Goal: Information Seeking & Learning: Learn about a topic

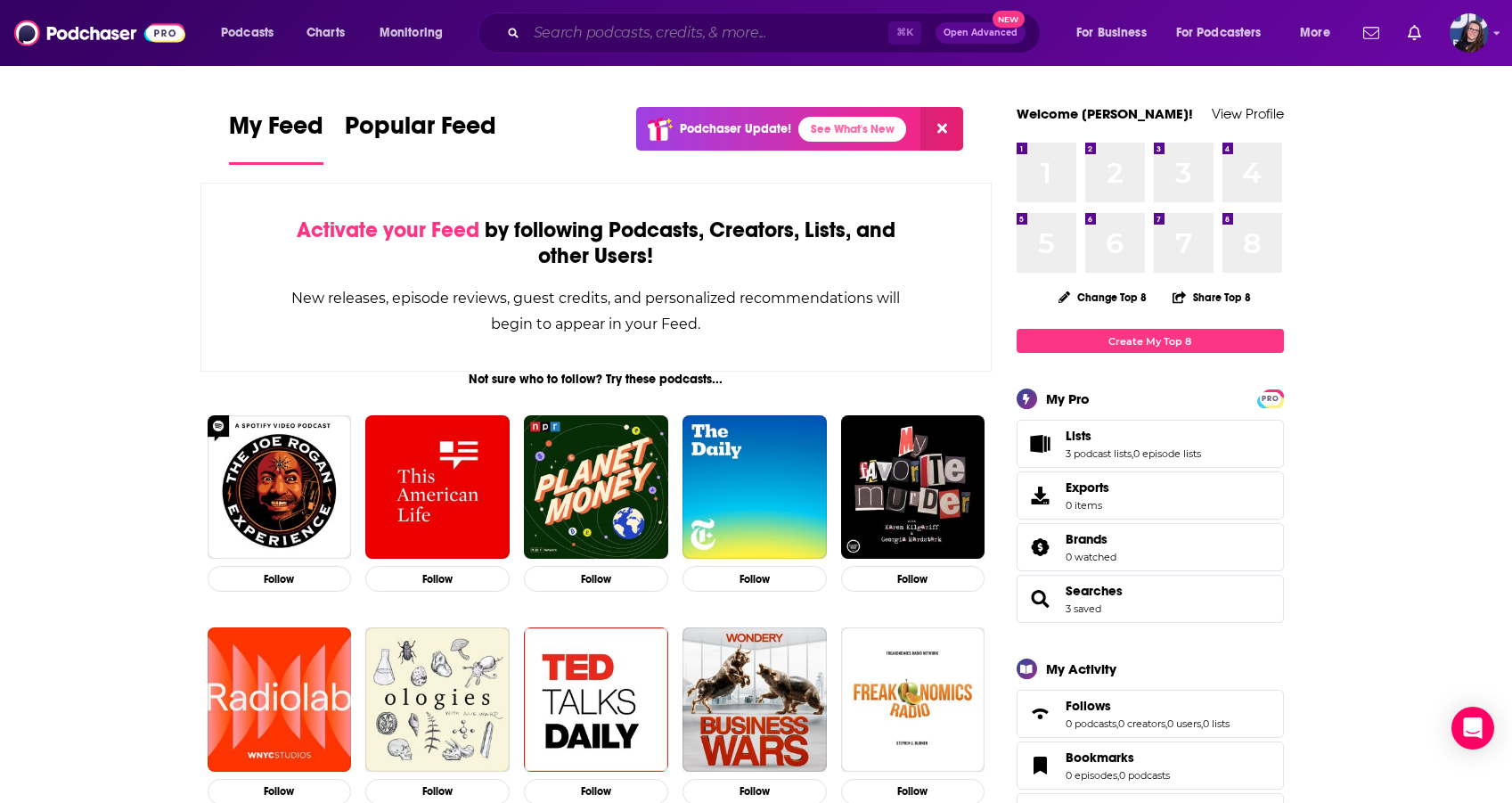
click at [559, 39] on input "Search podcasts, credits, & more..." at bounding box center [707, 33] width 362 height 29
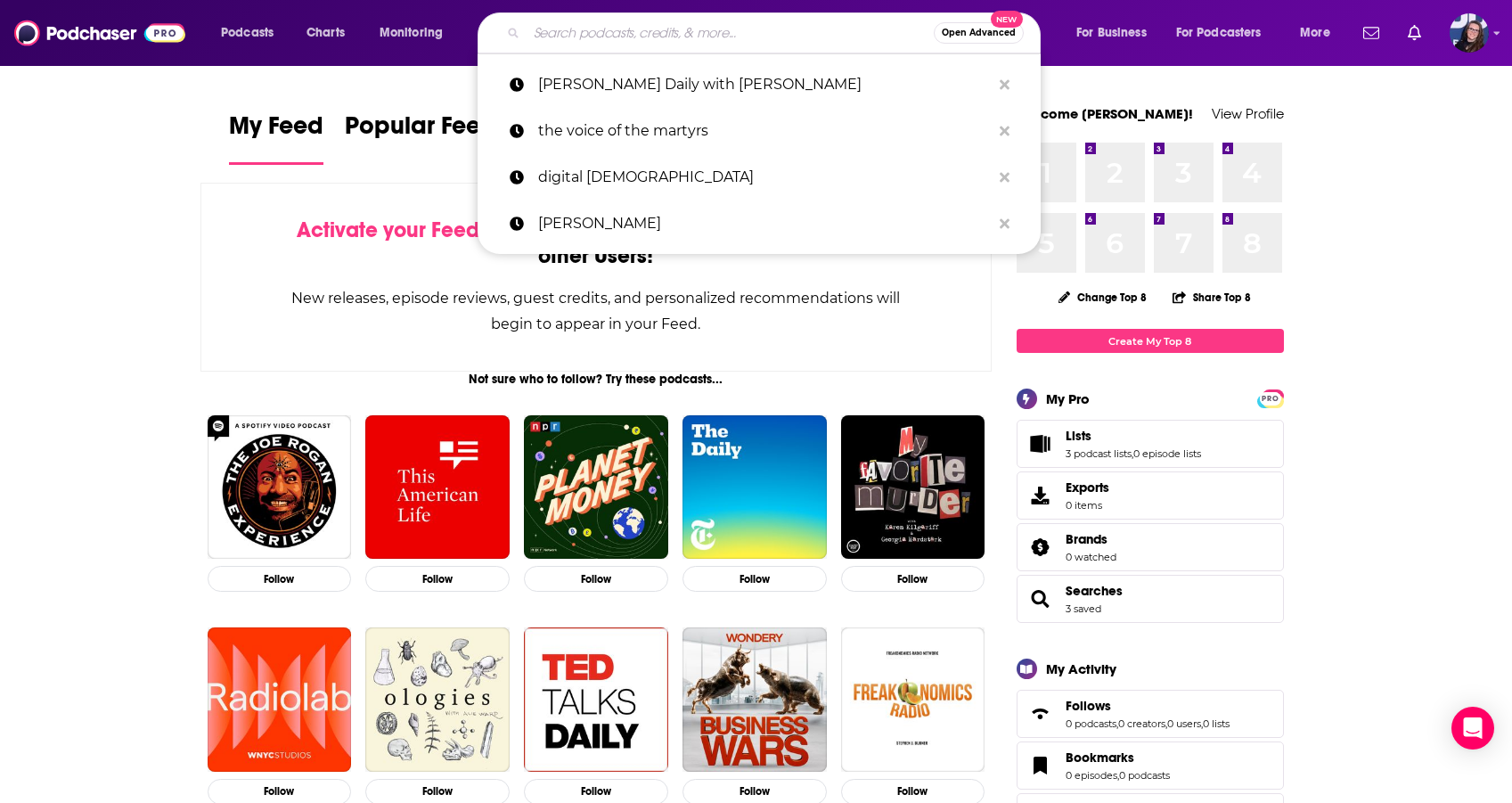
paste input "[PERSON_NAME]"
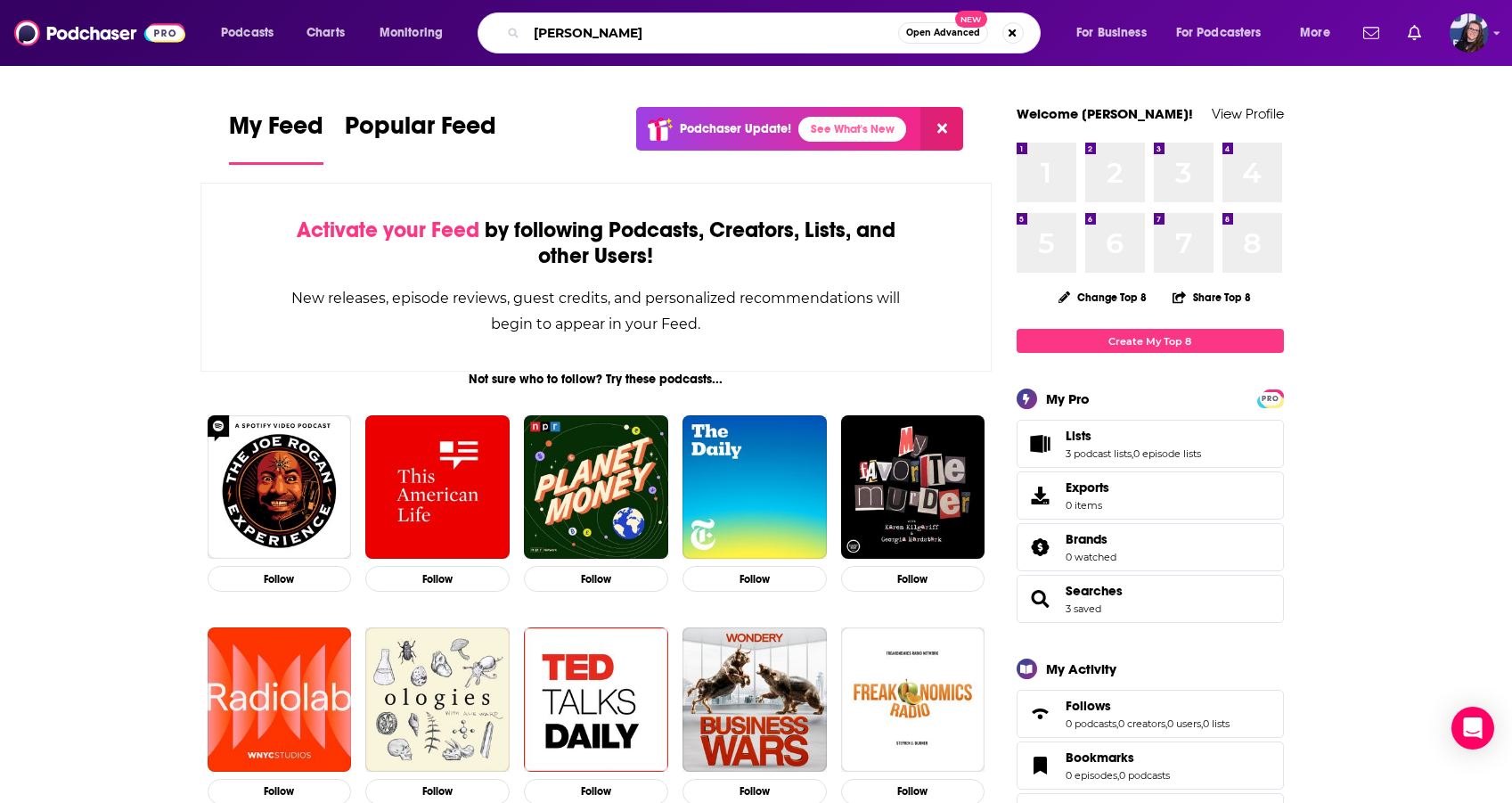
type input "[PERSON_NAME]"
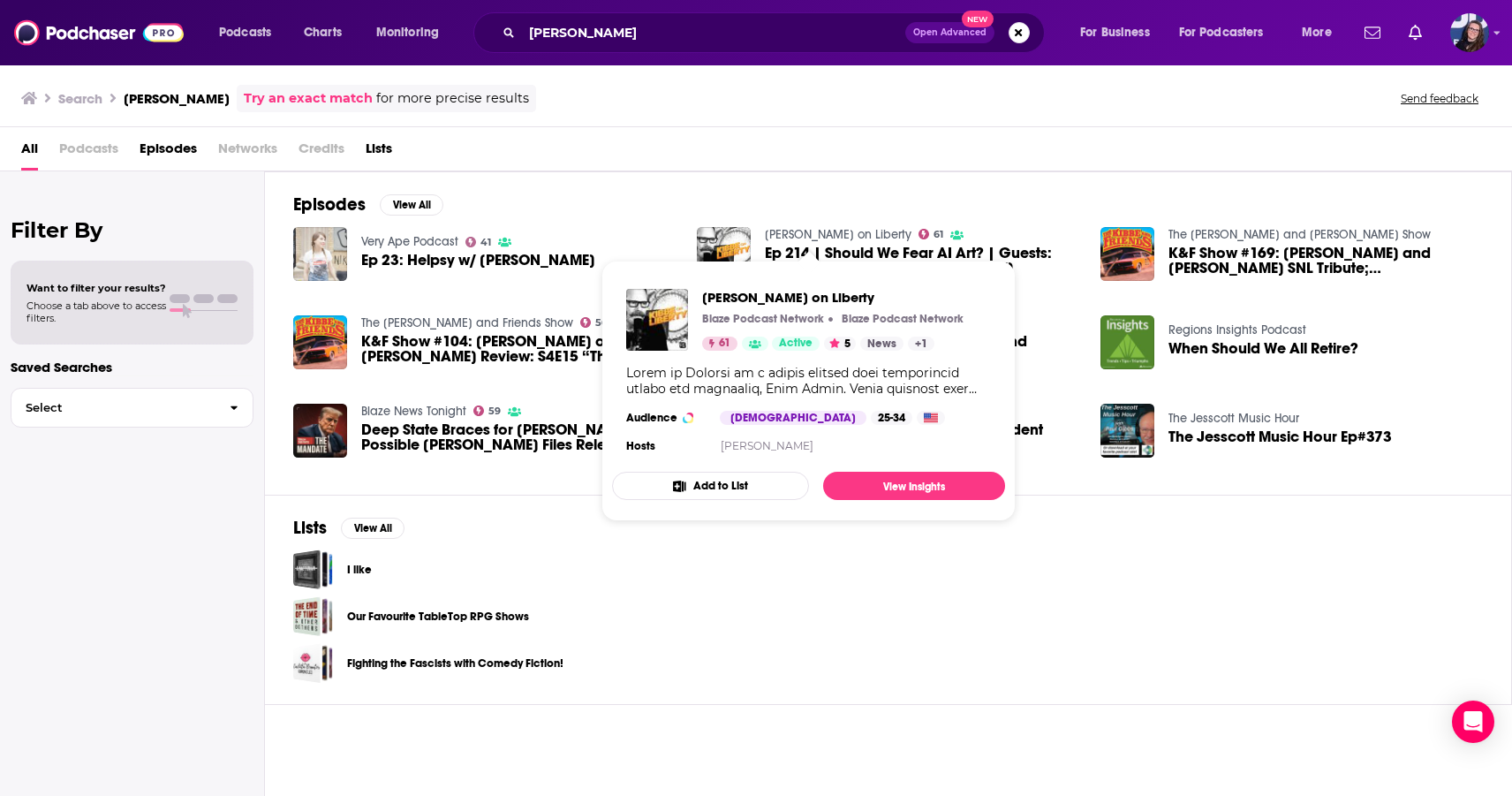
click at [805, 234] on link "[PERSON_NAME] on Liberty" at bounding box center [838, 234] width 146 height 15
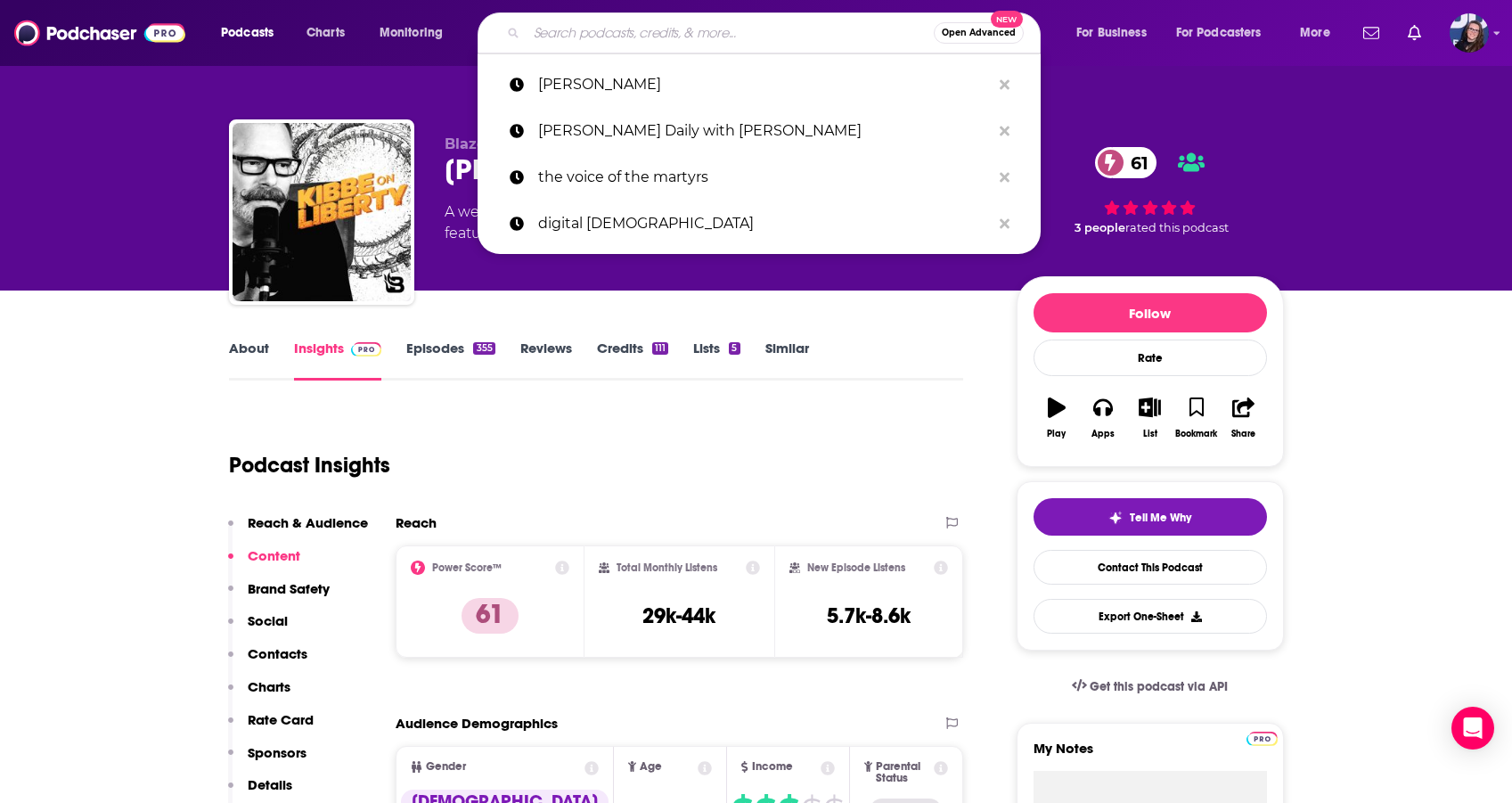
click at [583, 28] on input "Search podcasts, credits, & more..." at bounding box center [730, 33] width 407 height 29
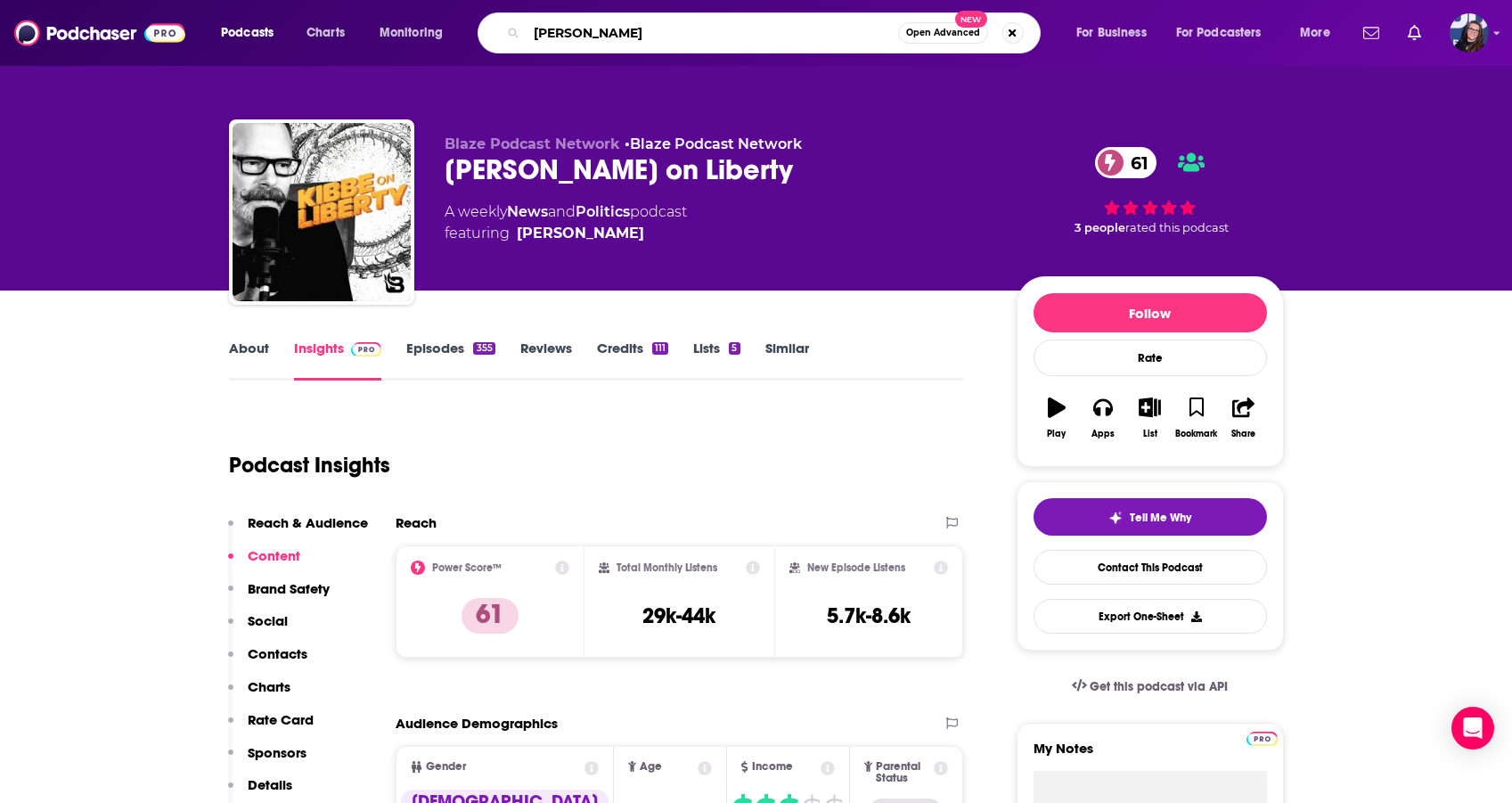
type input "[PERSON_NAME]"
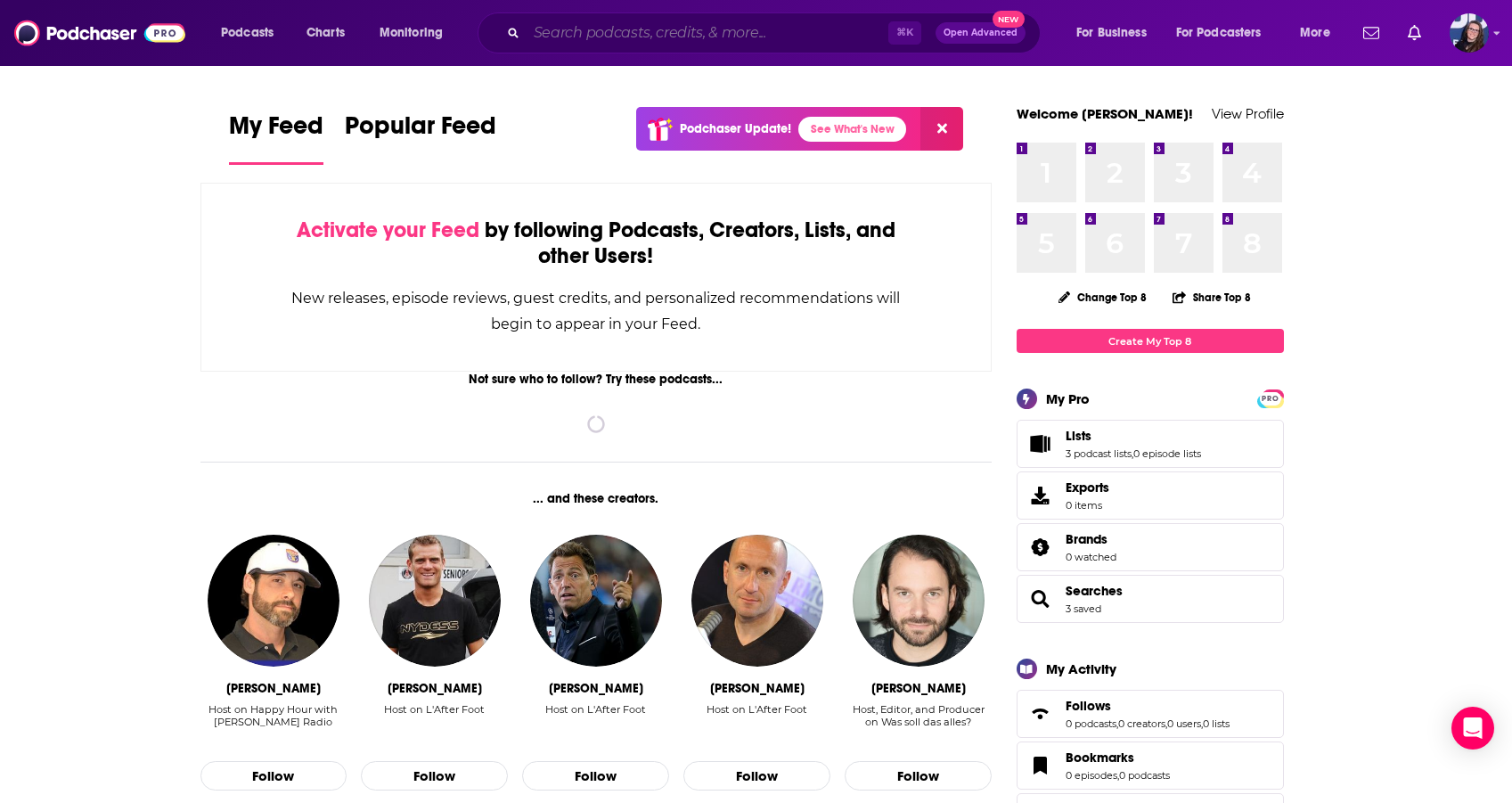
click at [561, 31] on input "Search podcasts, credits, & more..." at bounding box center [707, 33] width 362 height 29
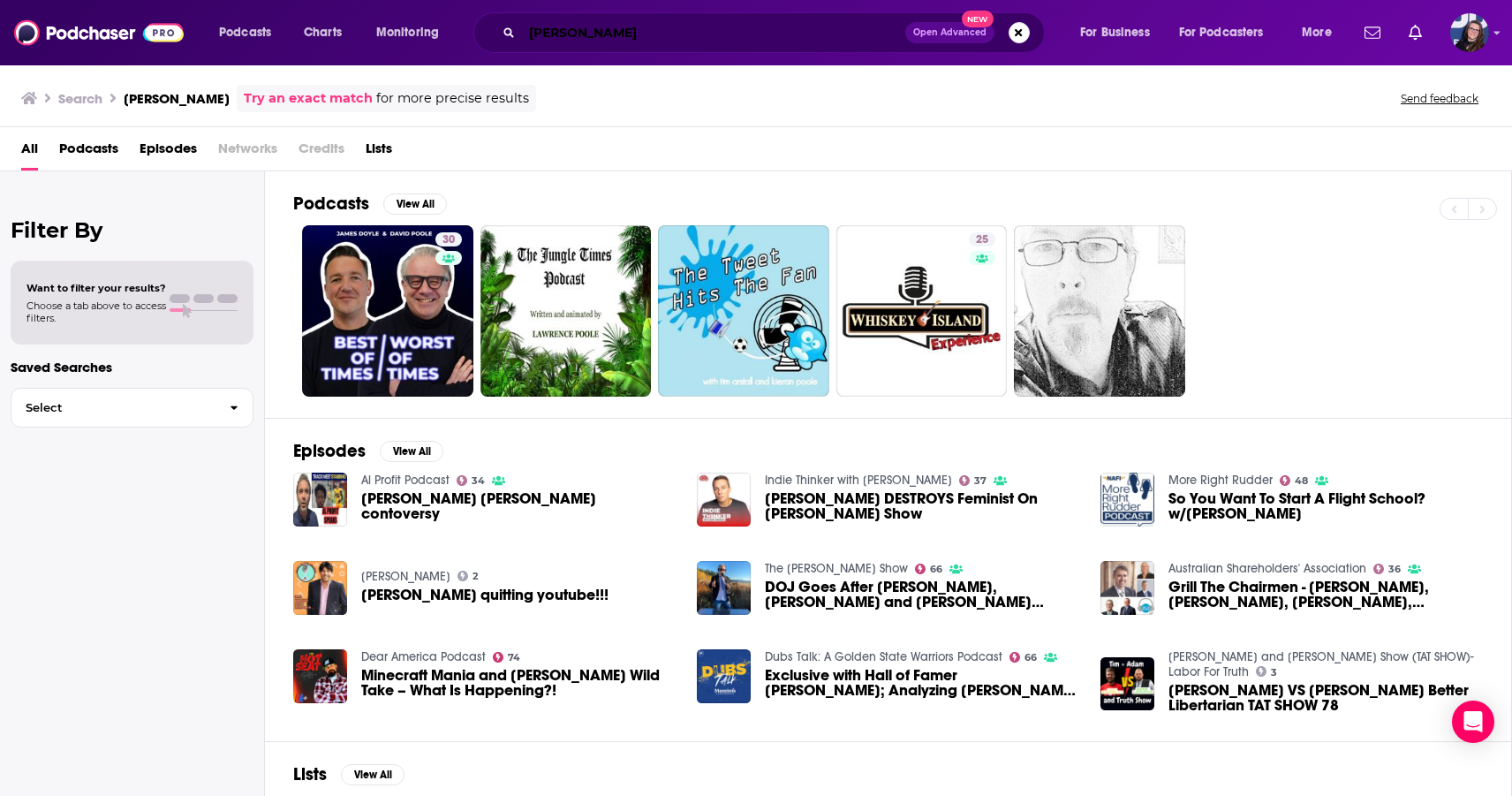
click at [610, 29] on input "[PERSON_NAME]" at bounding box center [713, 33] width 383 height 28
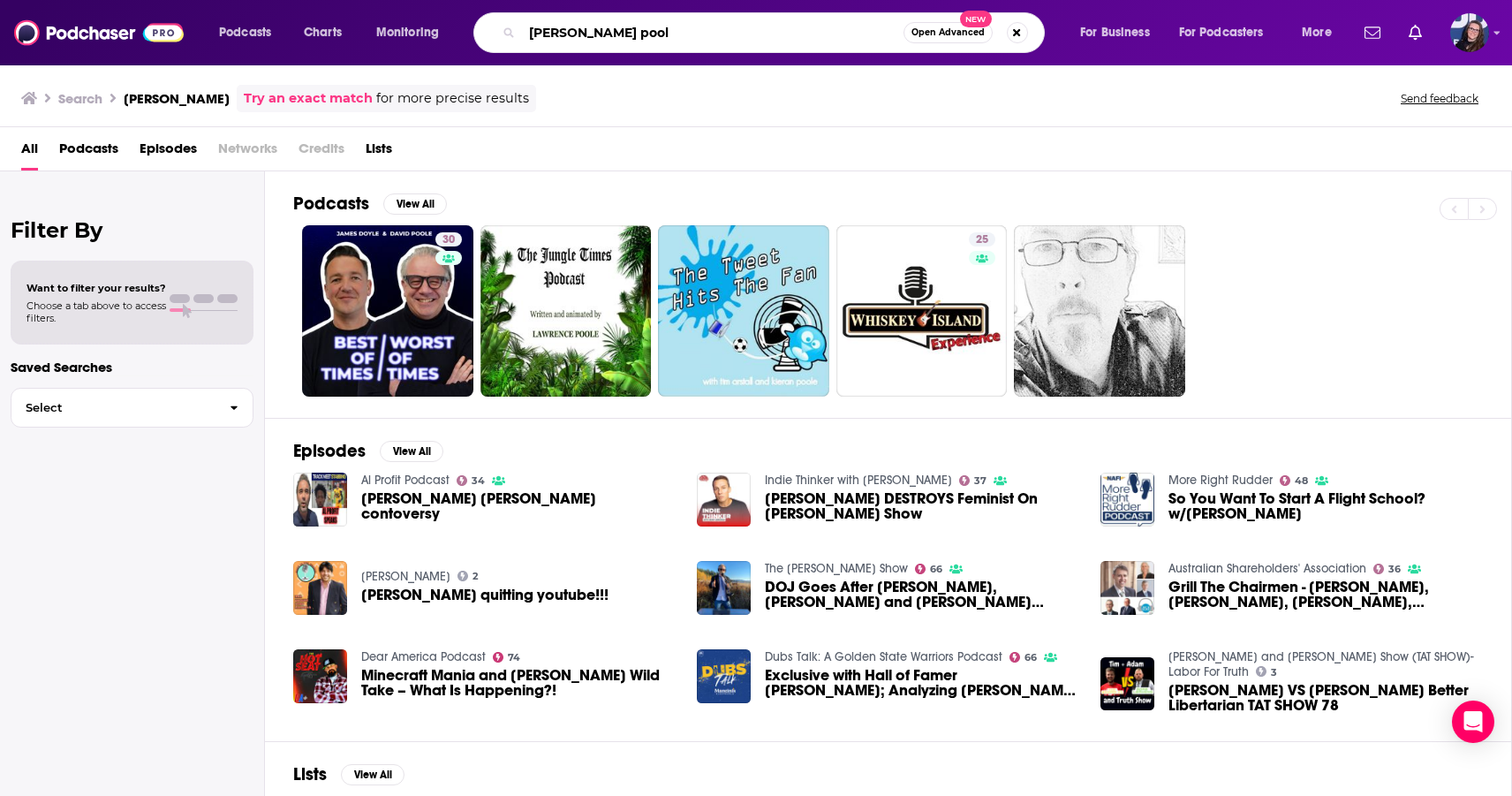
type input "[PERSON_NAME] pool"
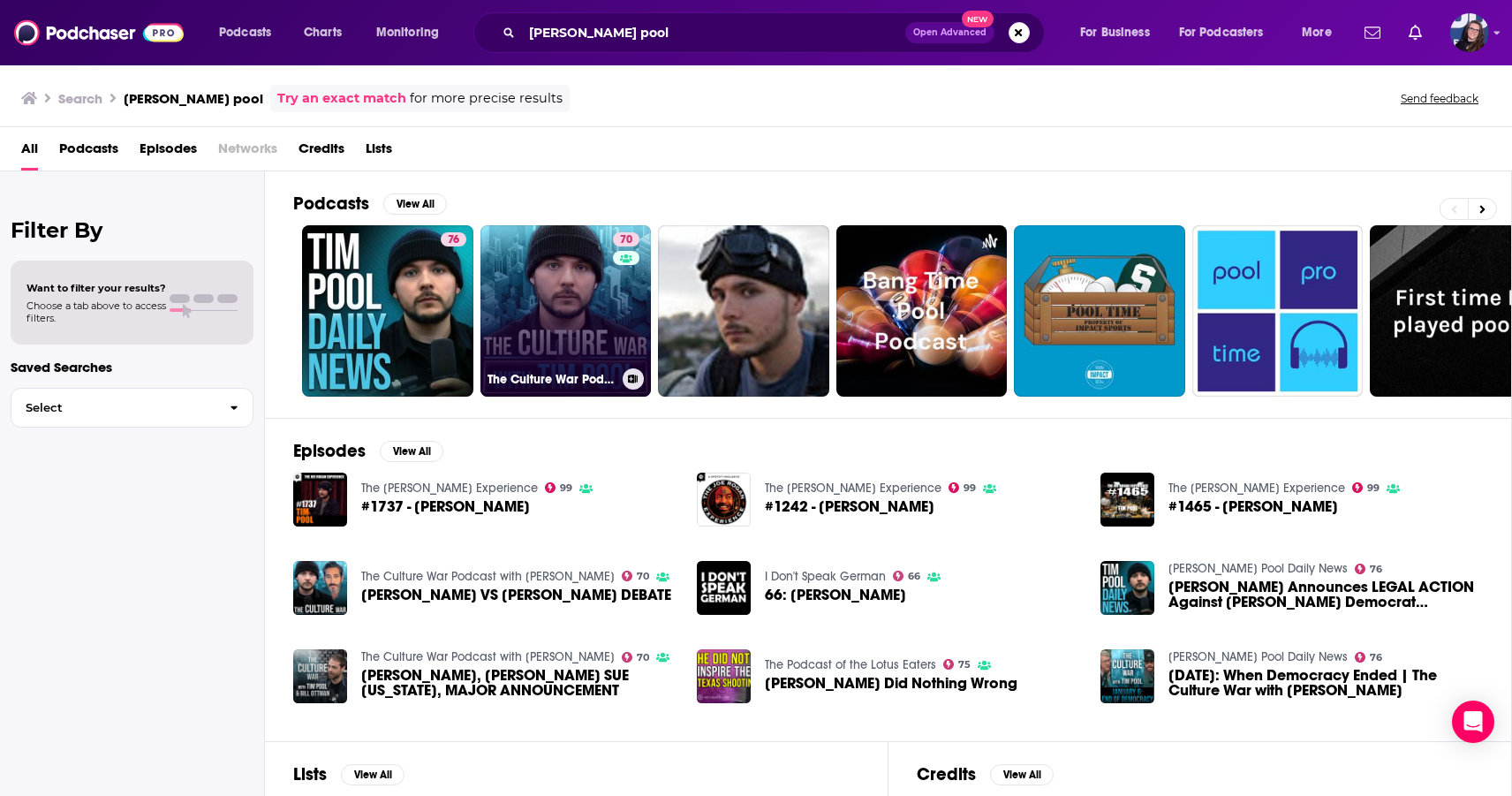
click at [543, 290] on link "70 The Culture War Podcast with [PERSON_NAME]" at bounding box center [566, 311] width 171 height 171
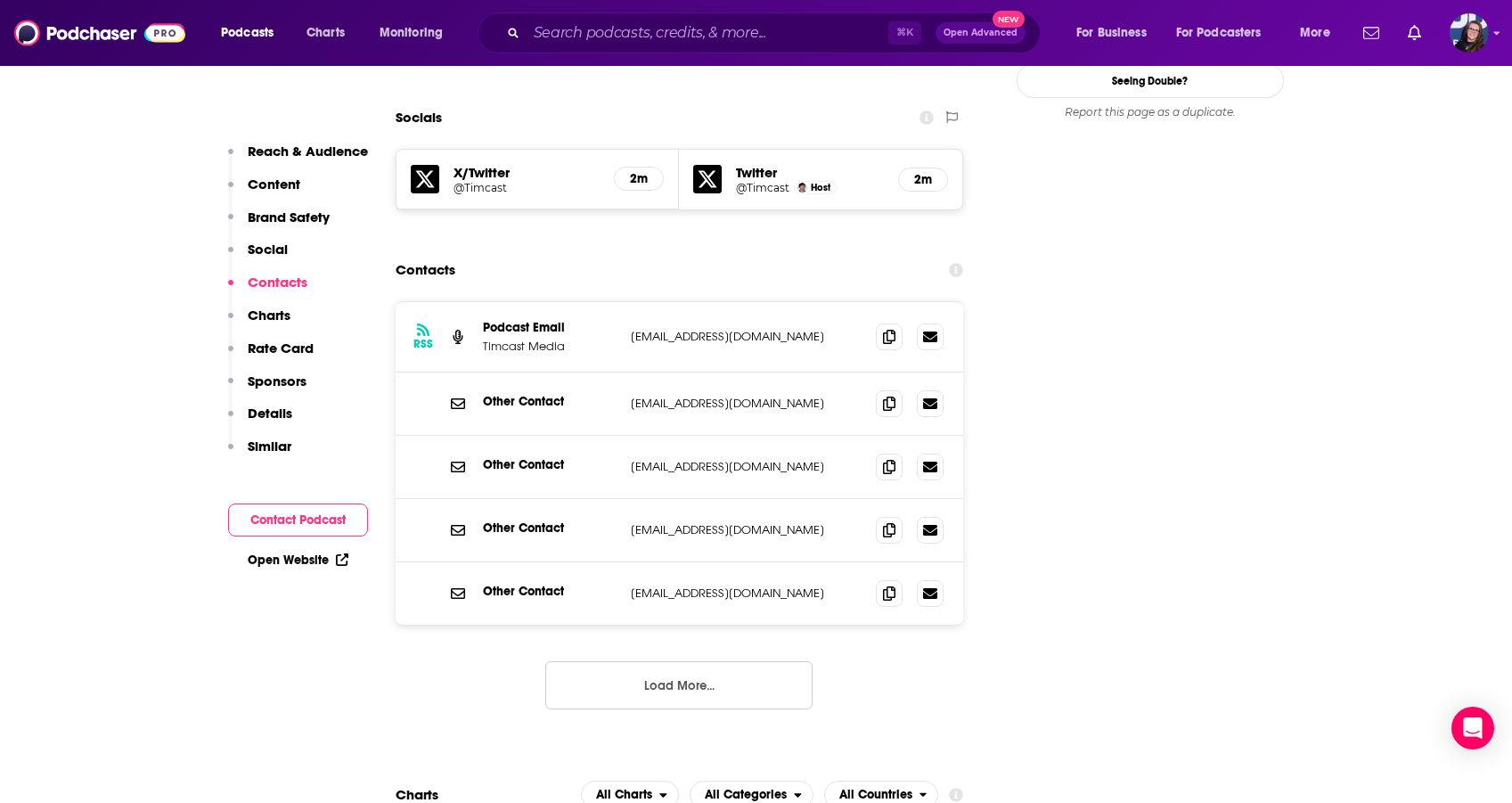
scroll to position [2008, 0]
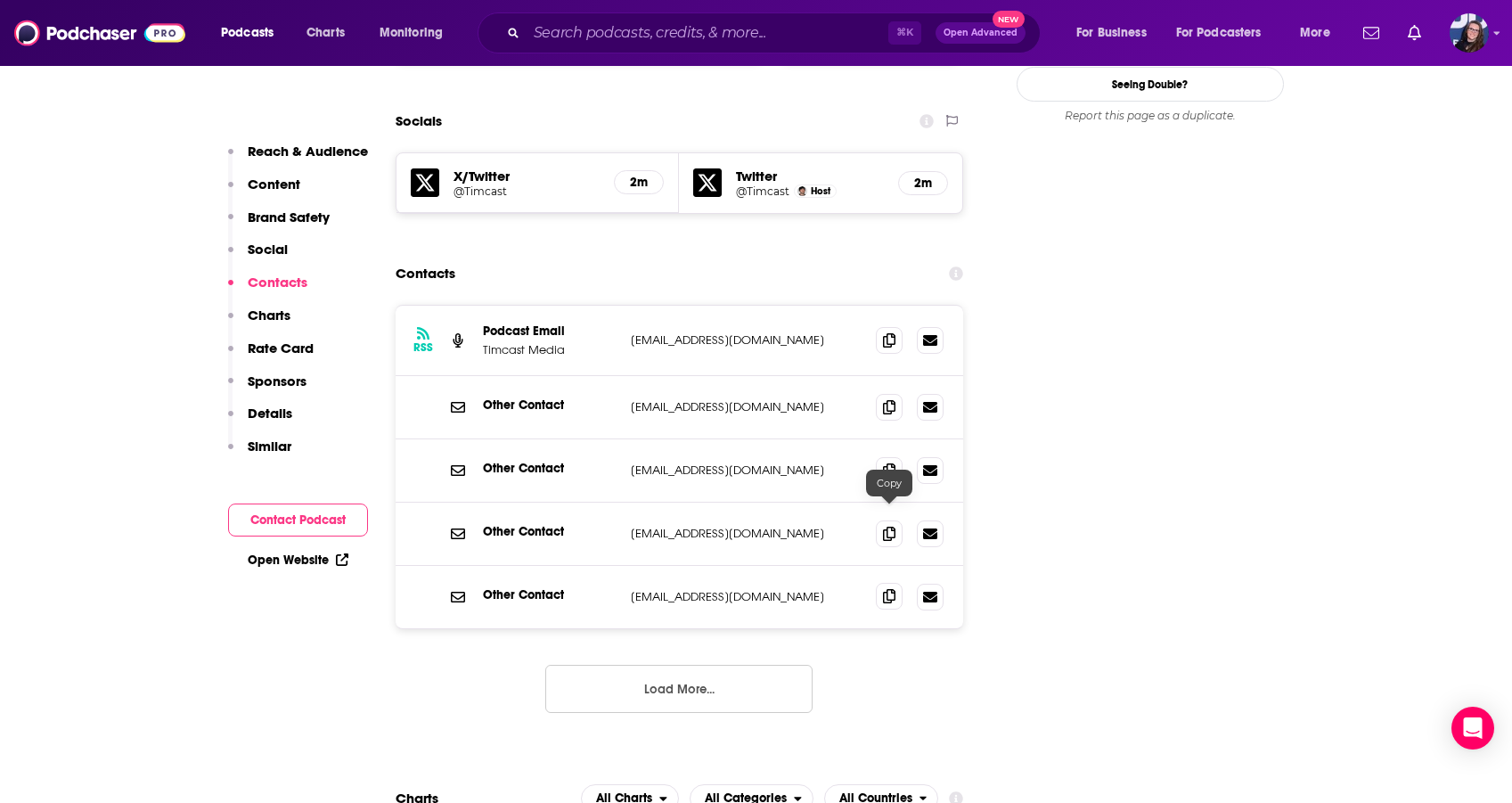
click at [892, 589] on icon at bounding box center [889, 596] width 13 height 14
click at [892, 332] on icon at bounding box center [889, 339] width 13 height 14
click at [704, 27] on input "Search podcasts, credits, & more..." at bounding box center [707, 33] width 362 height 29
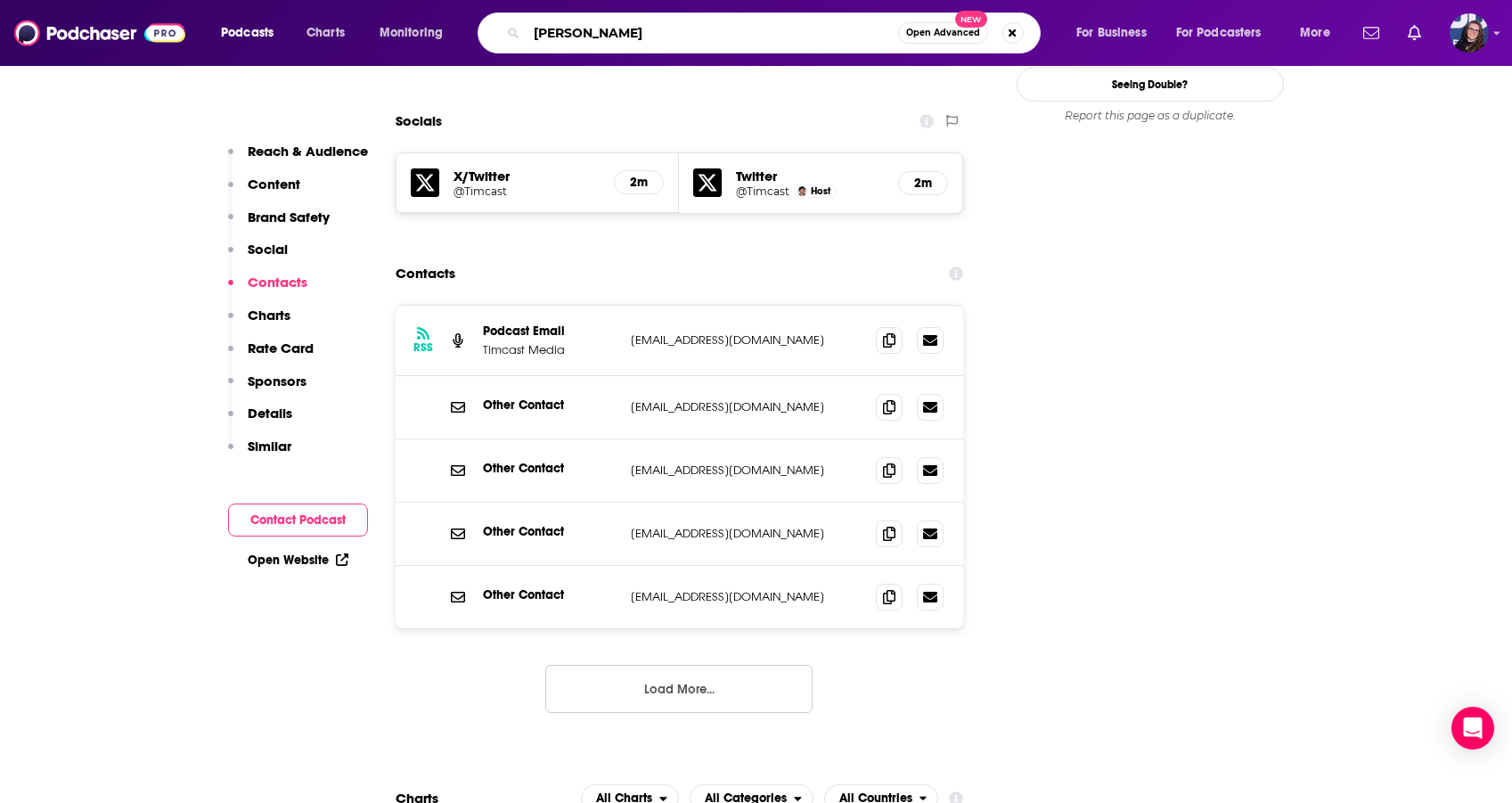
type input "[PERSON_NAME]"
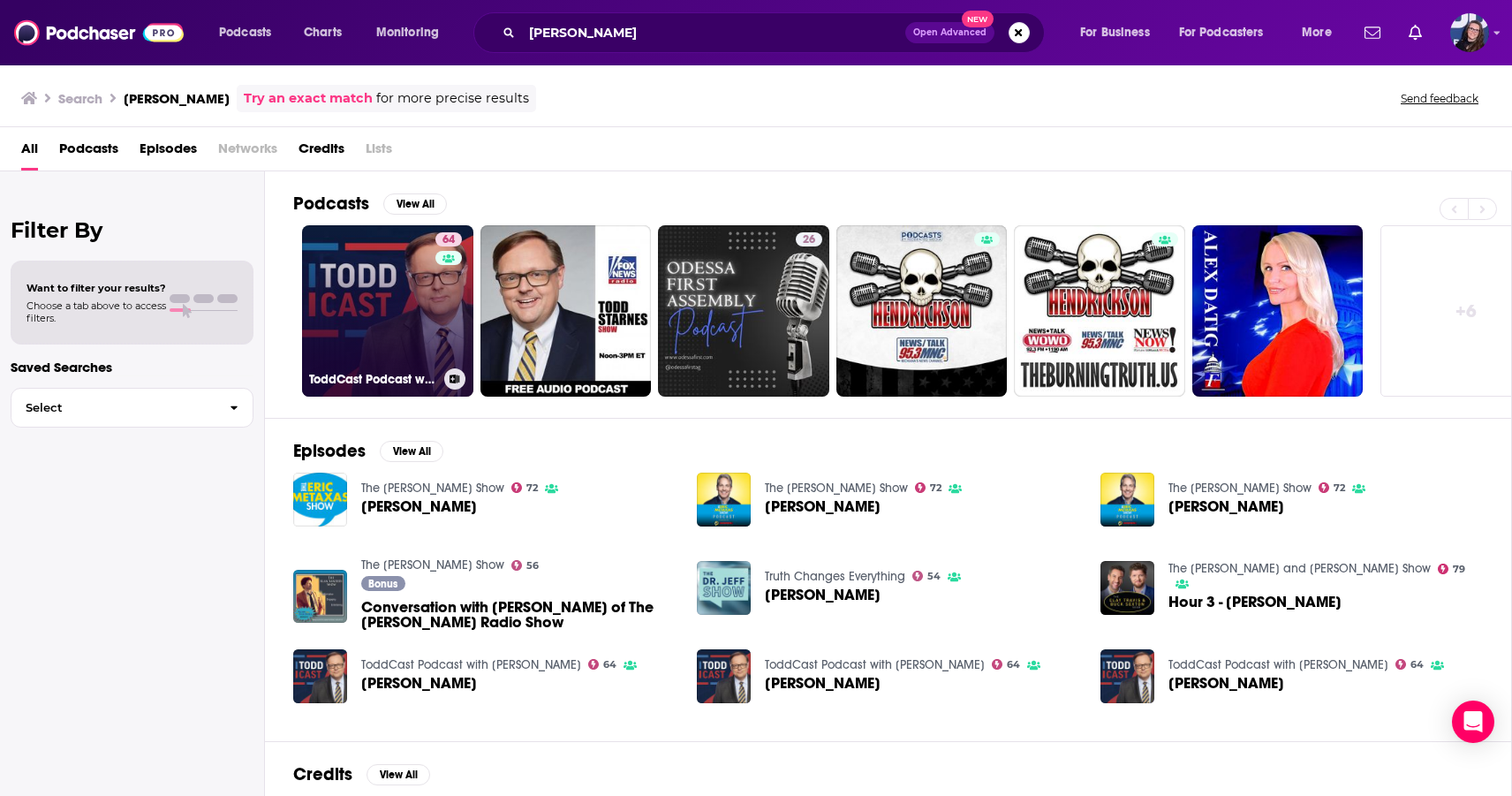
click at [389, 319] on link "64 ToddCast Podcast with [PERSON_NAME]" at bounding box center [387, 311] width 171 height 171
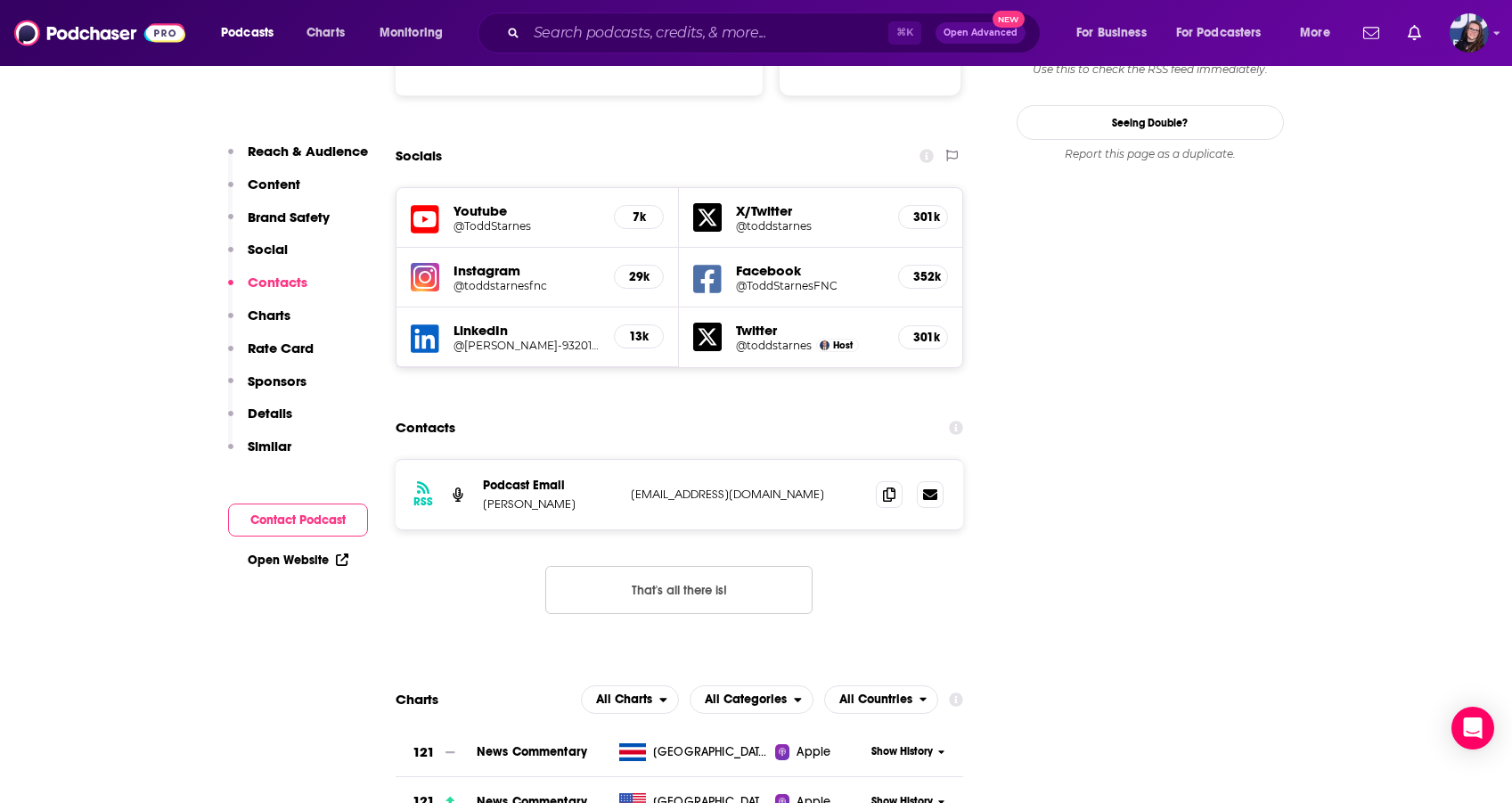
scroll to position [2020, 0]
